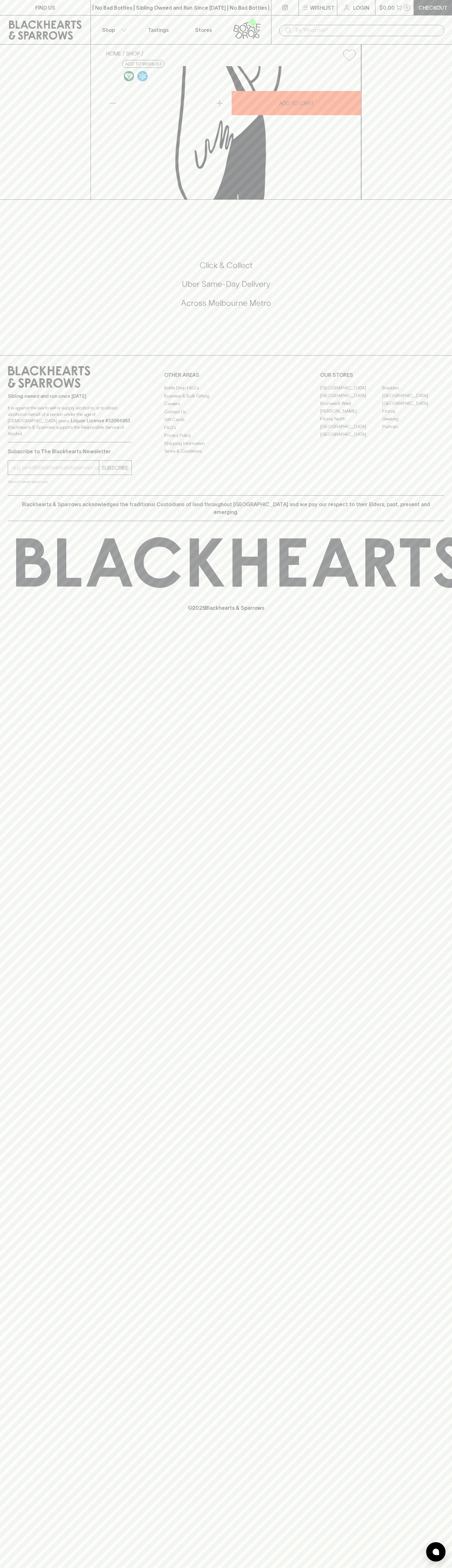
click at [351, 415] on link "[PERSON_NAME]" at bounding box center [351, 411] width 62 height 8
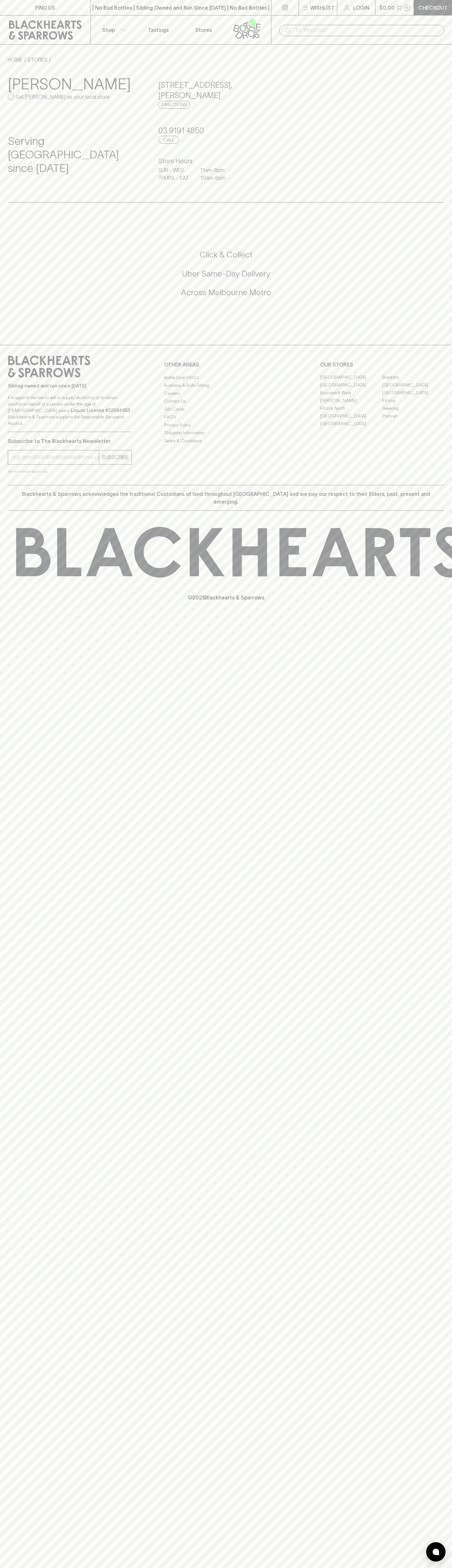
click at [80, 22] on icon at bounding box center [45, 30] width 72 height 19
click at [442, 1567] on html "FIND US | No Bad Bottles | Sibling Owned and Run Since [DATE] | No Bad Bottles …" at bounding box center [226, 784] width 452 height 1568
click at [217, 1567] on html "FIND US | No Bad Bottles | Sibling Owned and Run Since [DATE] | No Bad Bottles …" at bounding box center [226, 784] width 452 height 1568
click at [19, 866] on div "FIND US | No Bad Bottles | Sibling Owned and Run Since [DATE] | No Bad Bottles …" at bounding box center [226, 784] width 452 height 1568
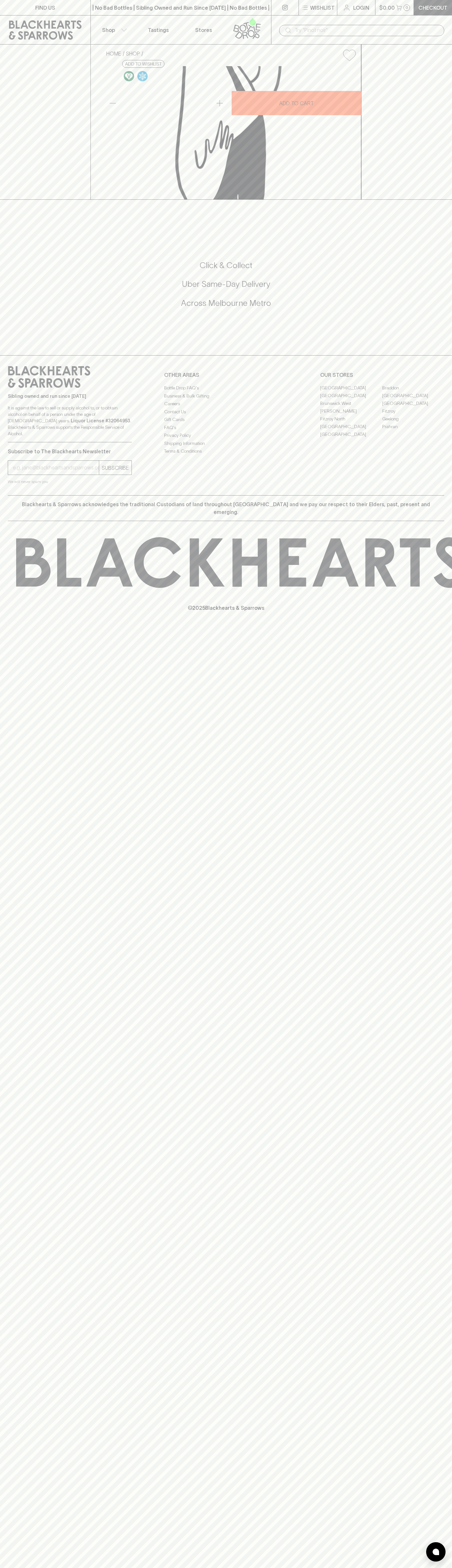
click at [351, 415] on link "[PERSON_NAME]" at bounding box center [351, 411] width 62 height 8
